Goal: Find specific page/section: Find specific page/section

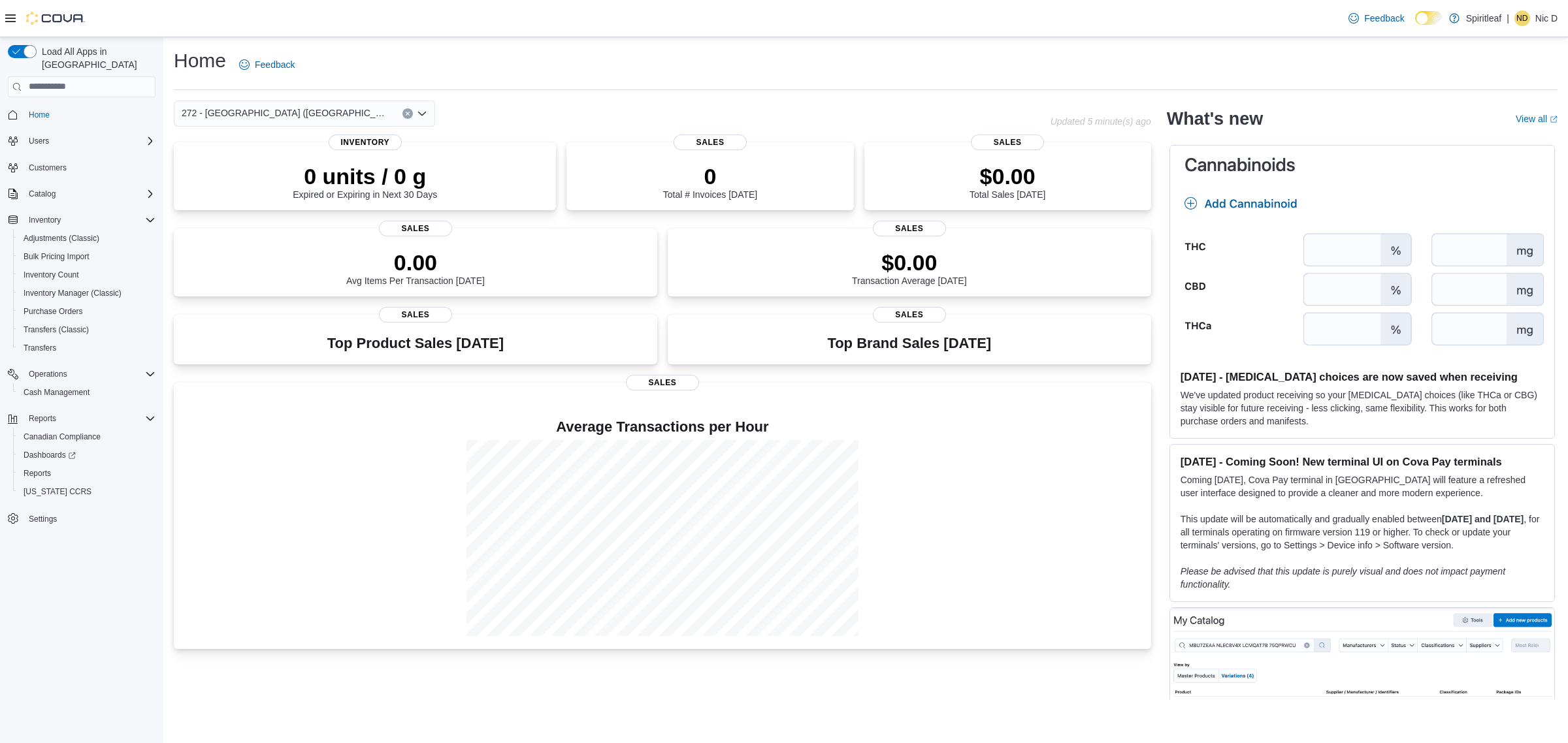
click at [691, 50] on div "Home Feedback" at bounding box center [865, 65] width 1384 height 34
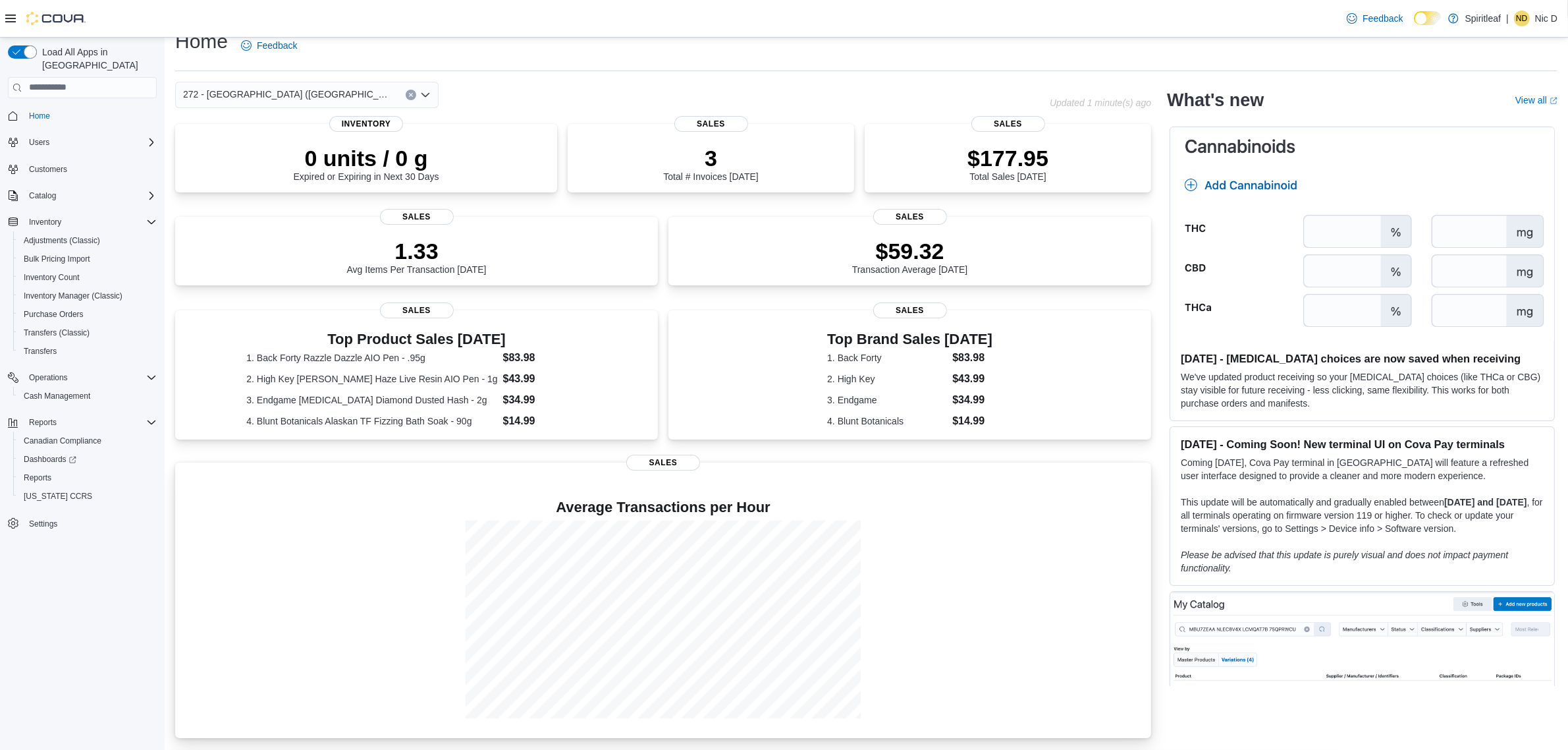
scroll to position [32, 0]
click at [428, 89] on icon "Open list of options" at bounding box center [425, 94] width 10 height 10
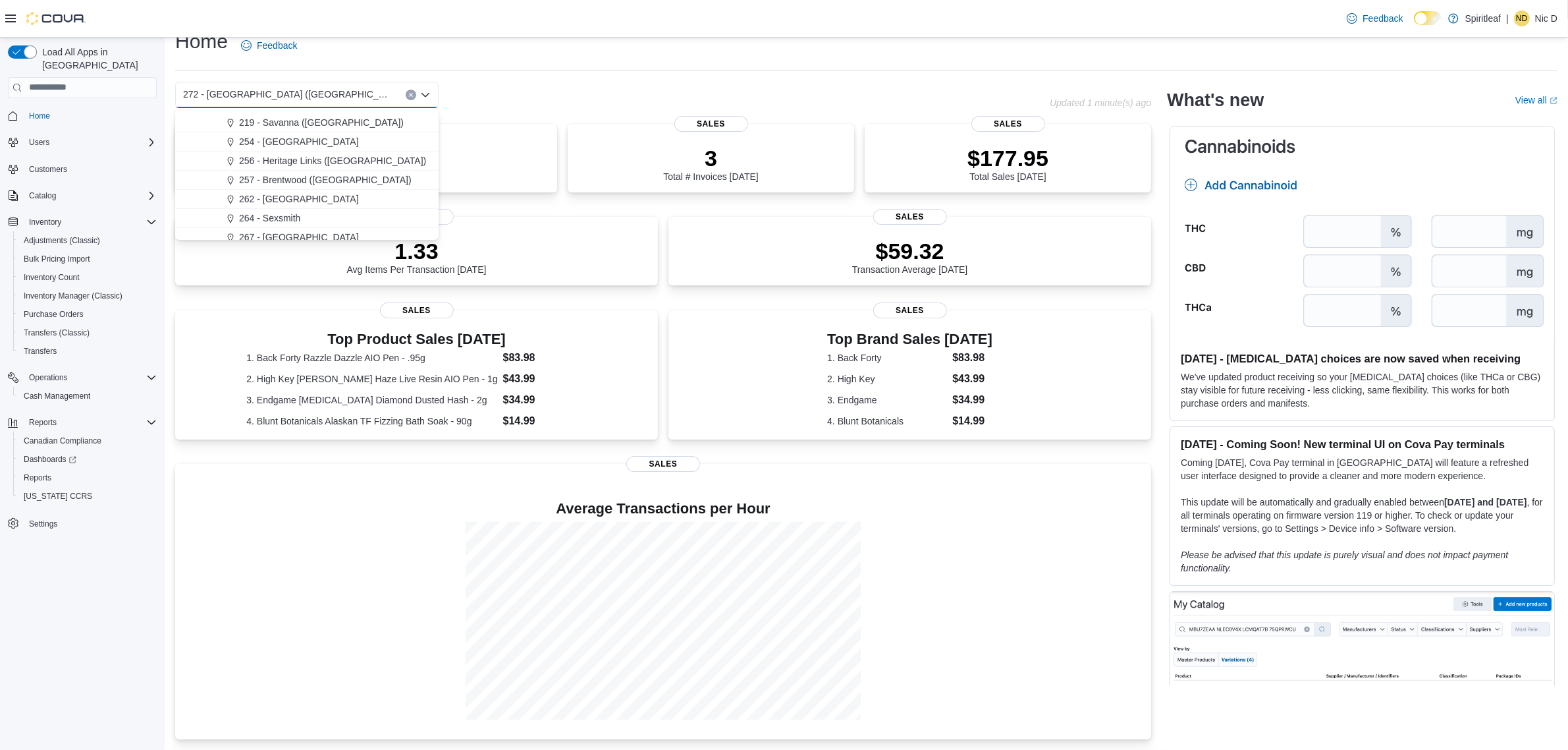
scroll to position [824, 0]
click at [371, 147] on span "257 - Brentwood (Sherwood Park)" at bounding box center [326, 154] width 173 height 13
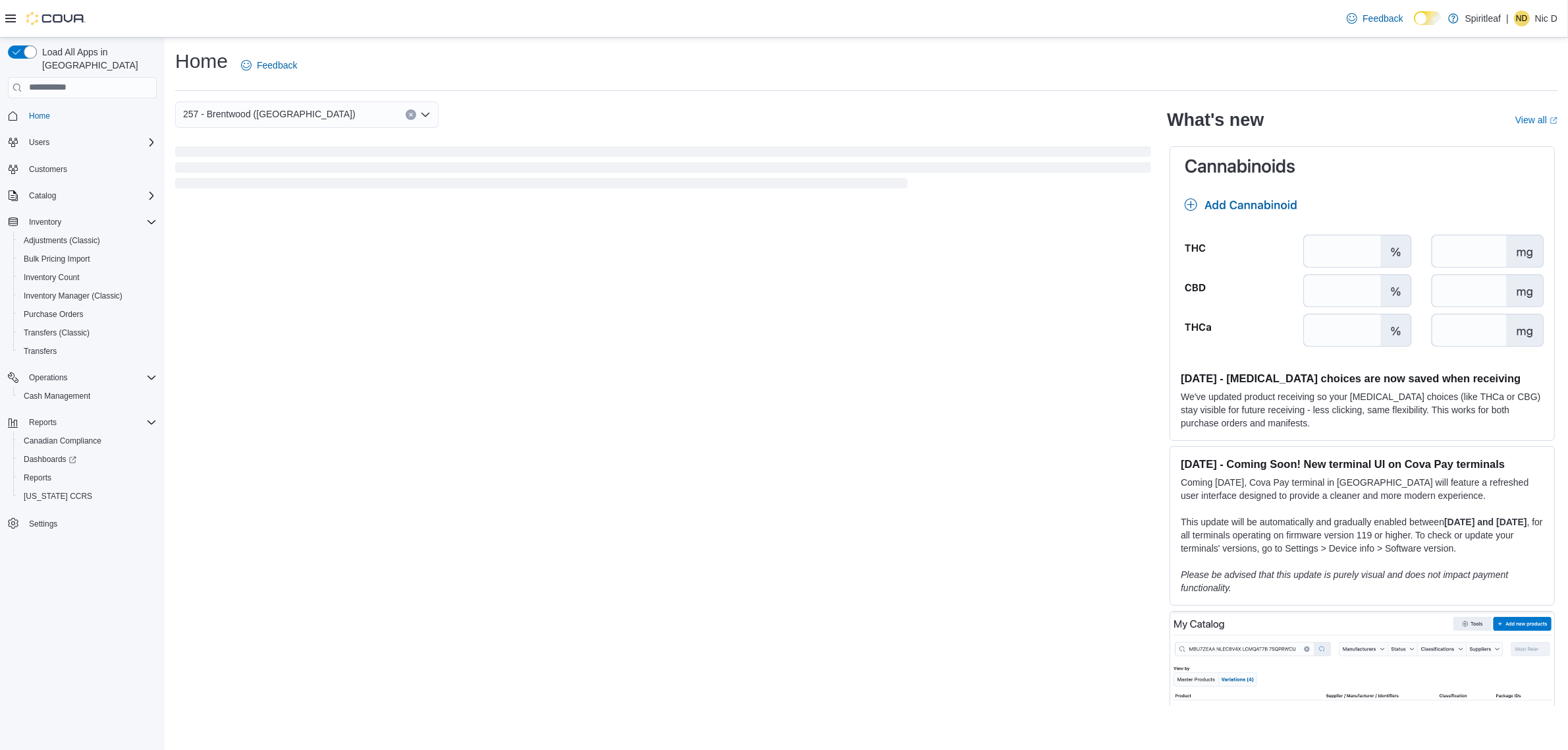
scroll to position [0, 0]
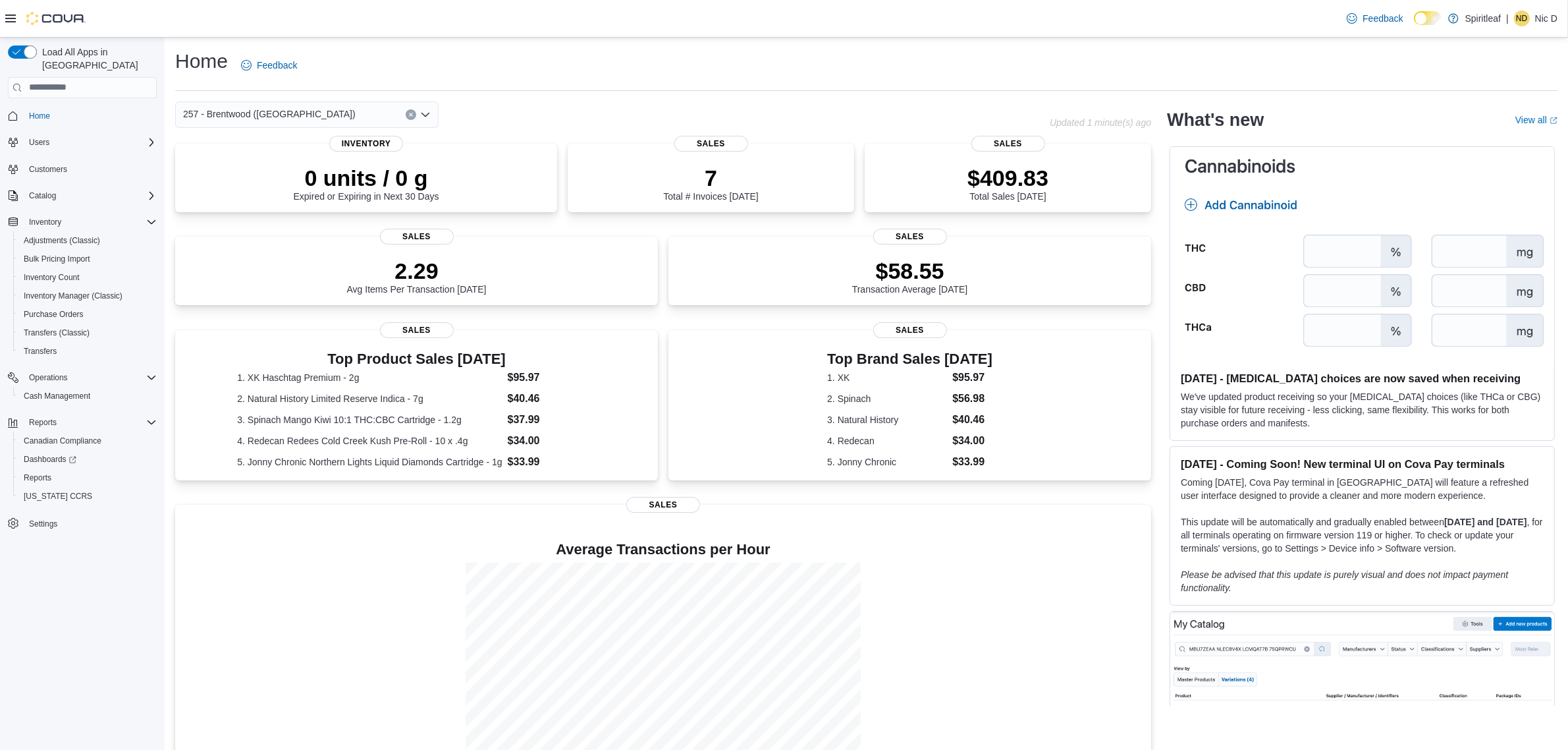
click at [423, 116] on icon "Open list of options" at bounding box center [425, 114] width 10 height 10
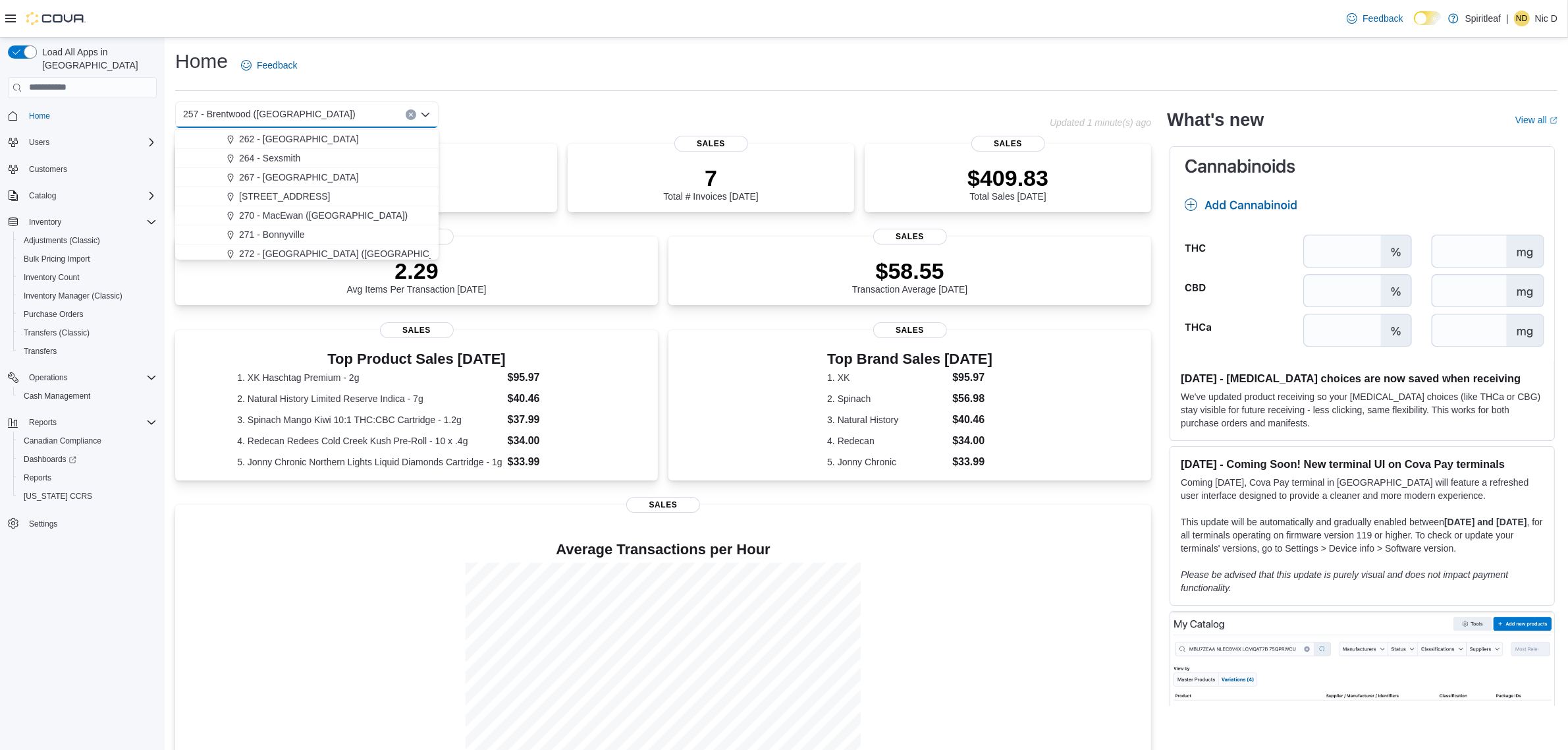
scroll to position [906, 0]
click at [346, 221] on span "272 - [GEOGRAPHIC_DATA] ([GEOGRAPHIC_DATA])" at bounding box center [351, 224] width 224 height 13
